Goal: Check status: Check status

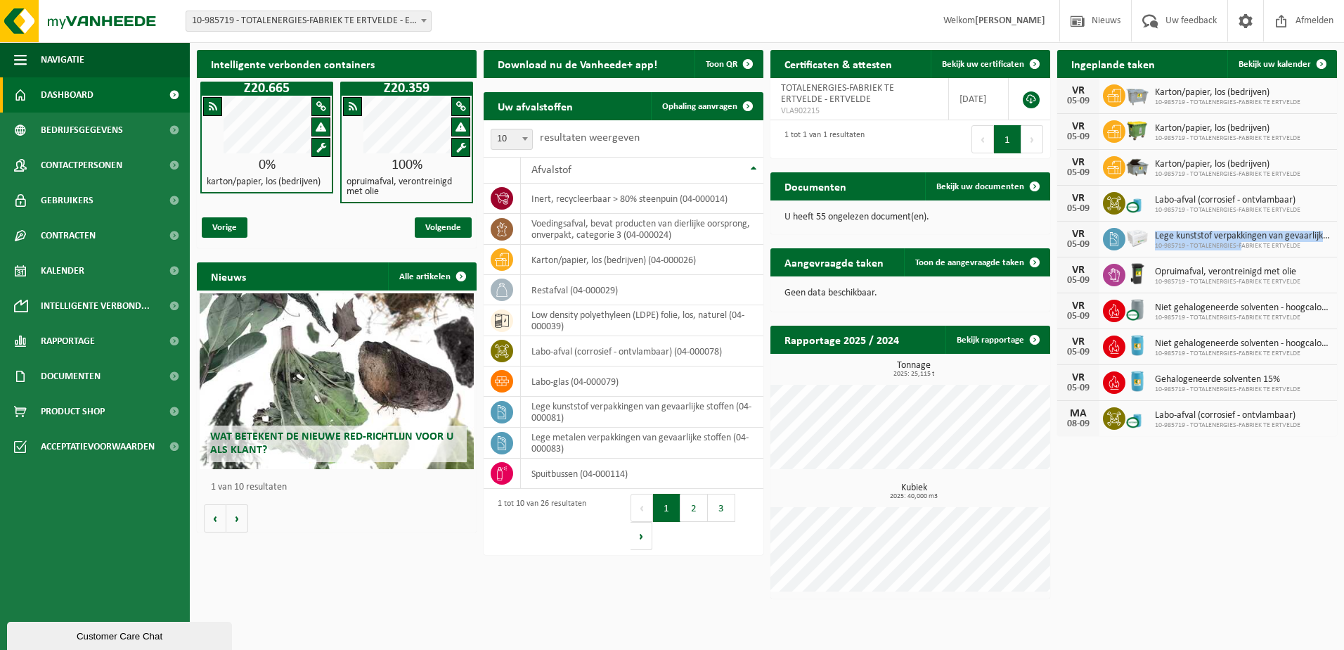
drag, startPoint x: 1157, startPoint y: 235, endPoint x: 1243, endPoint y: 245, distance: 87.1
click at [1243, 245] on div "Lege kunststof verpakkingen van gevaarlijke stoffen 10-985719 - TOTALENERGIES-F…" at bounding box center [1239, 240] width 182 height 22
click at [1202, 645] on html "Vestiging: 10-985719 - TOTALENERGIES-FABRIEK TE ERTVELDE - ERTVELDE 10-985719 -…" at bounding box center [672, 325] width 1344 height 650
click at [1272, 63] on span "Bekijk uw kalender" at bounding box center [1275, 64] width 72 height 9
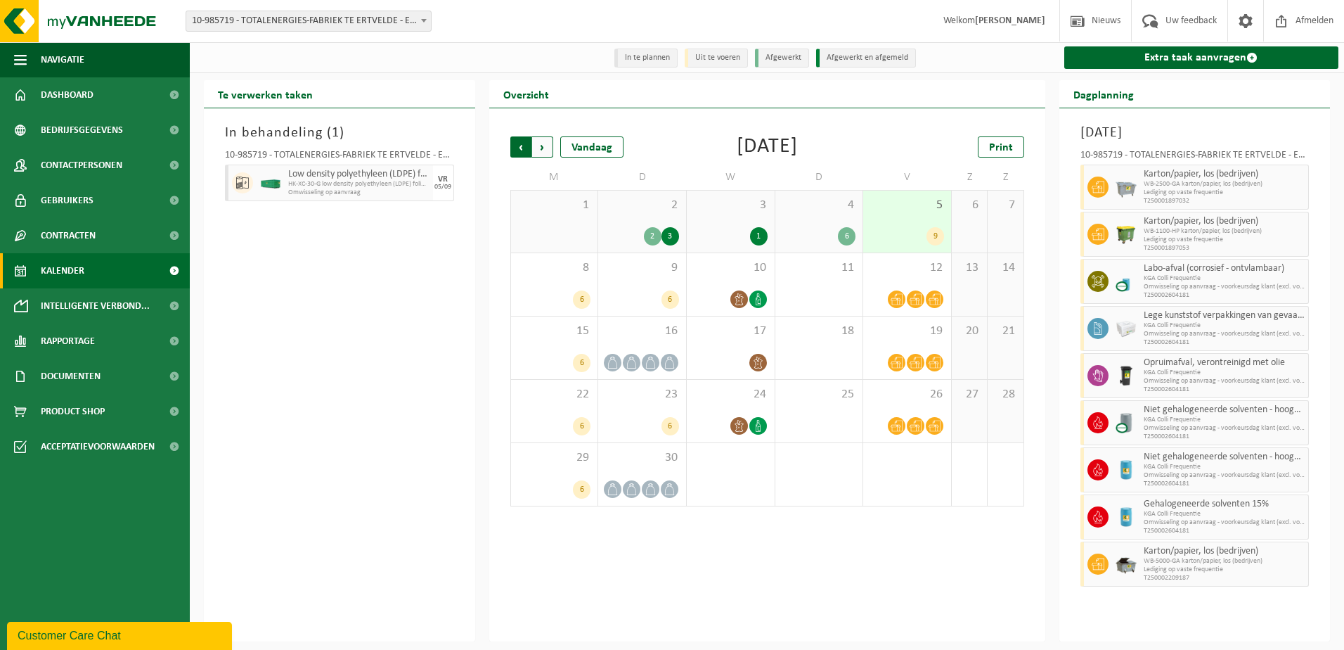
click at [545, 147] on span "Volgende" at bounding box center [542, 146] width 21 height 21
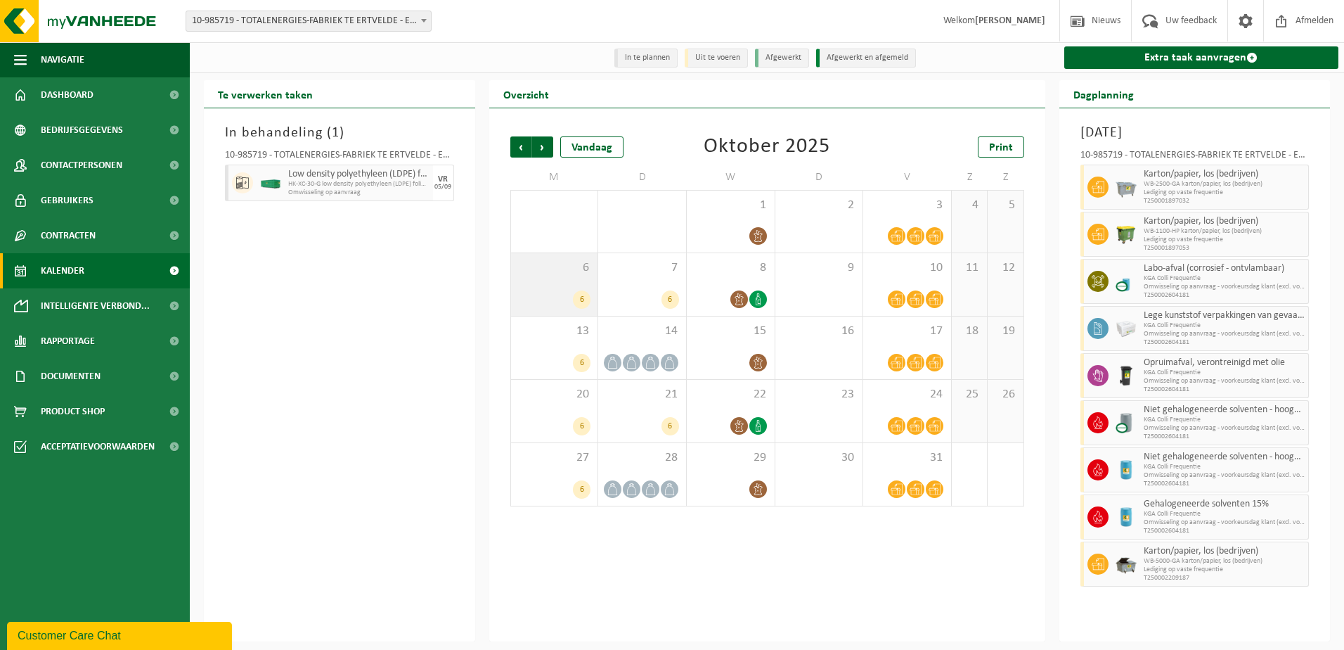
click at [585, 298] on div "6" at bounding box center [582, 299] width 18 height 18
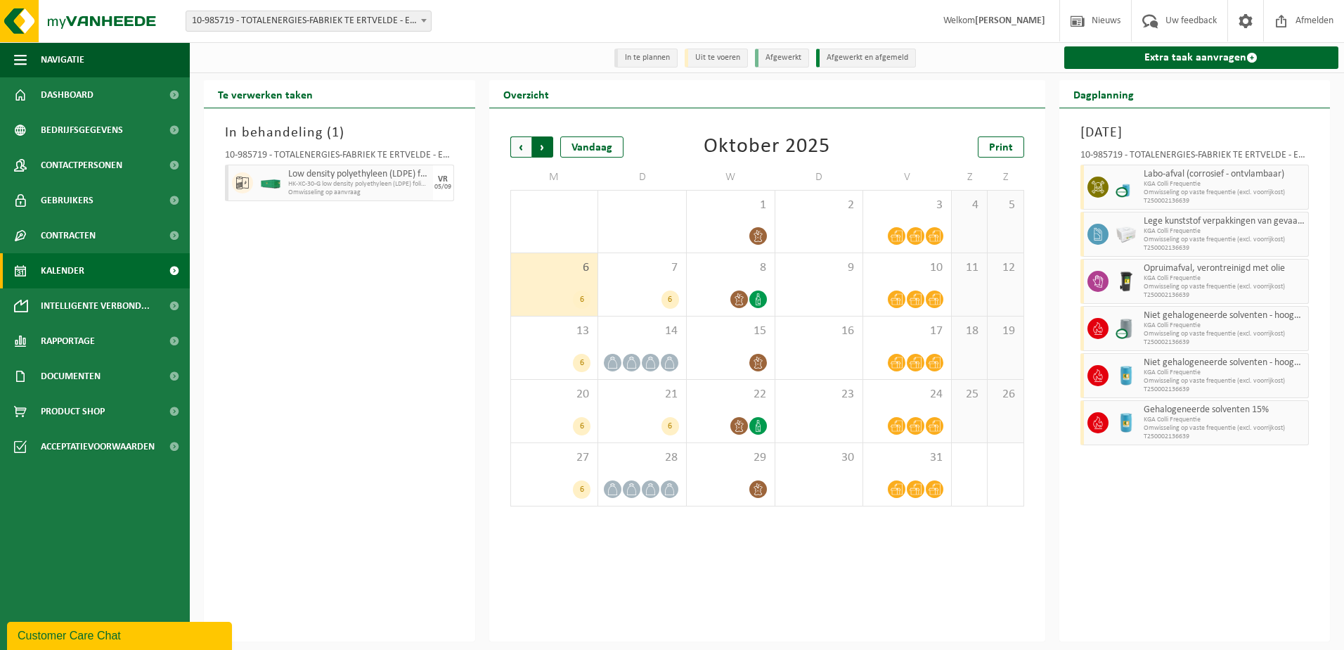
click at [519, 148] on span "Vorige" at bounding box center [520, 146] width 21 height 21
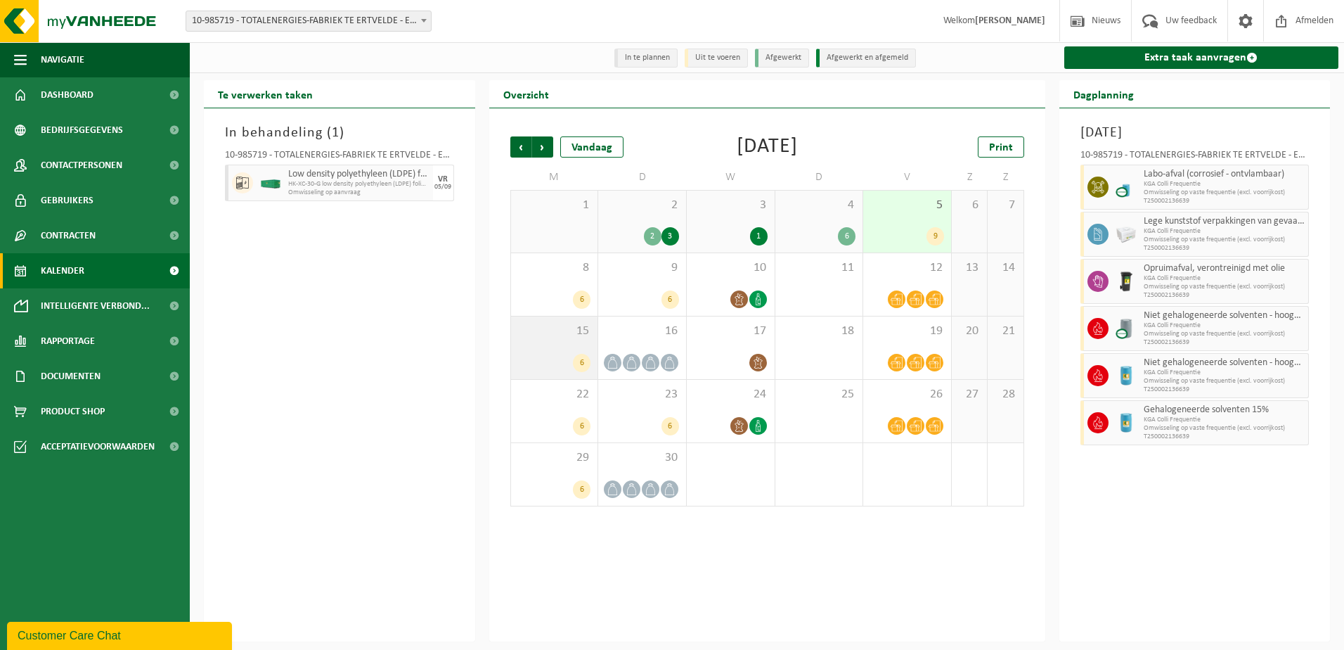
click at [583, 356] on div "6" at bounding box center [582, 363] width 18 height 18
